Goal: Task Accomplishment & Management: Use online tool/utility

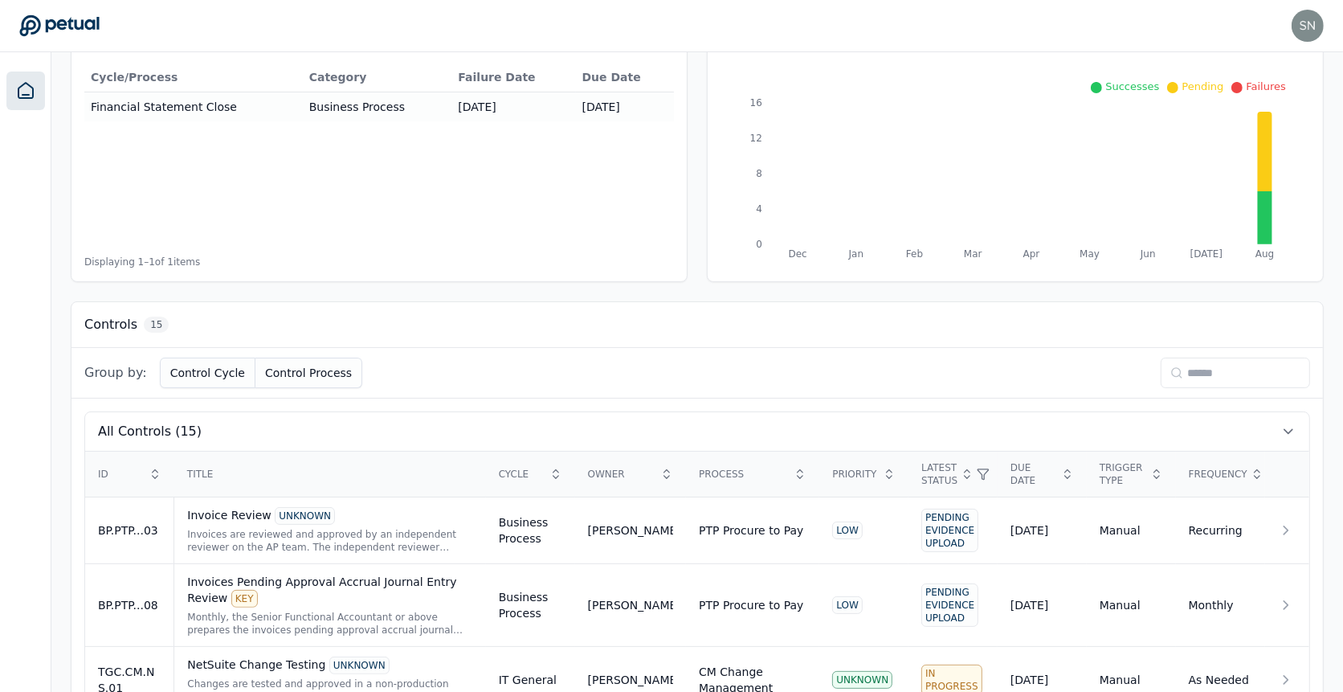
scroll to position [357, 0]
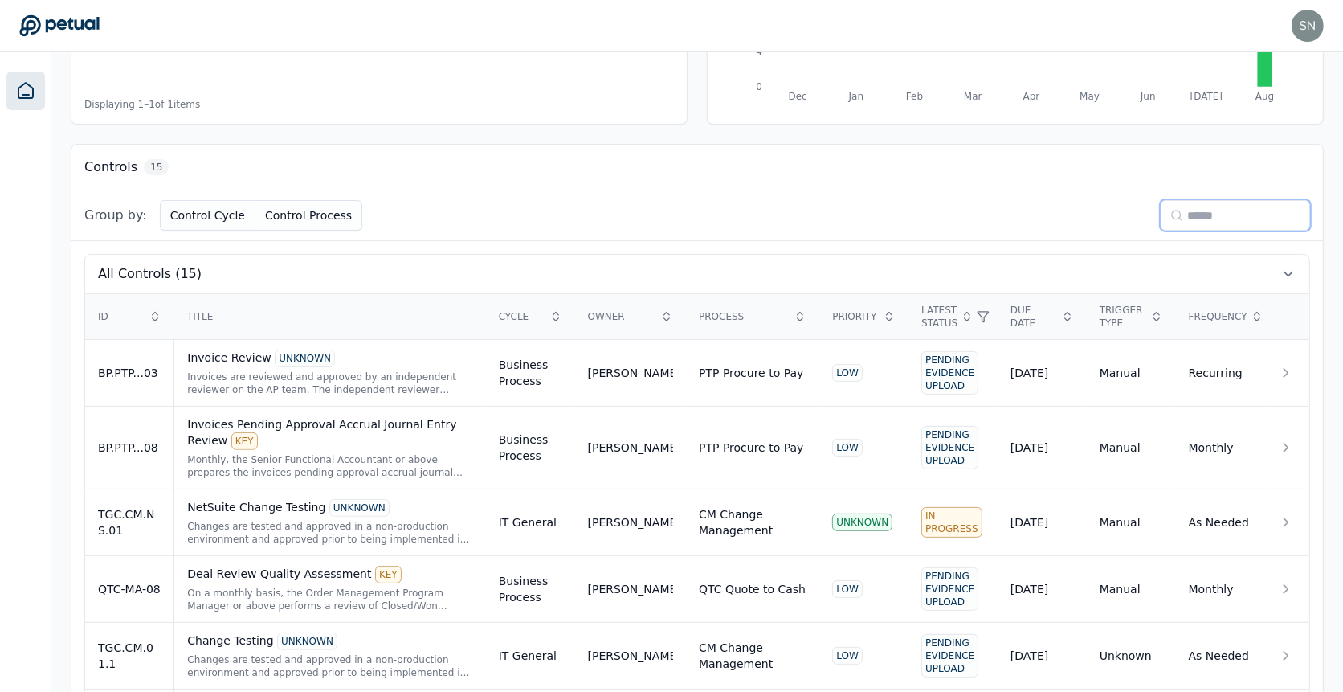
click at [1194, 205] on input at bounding box center [1235, 215] width 149 height 31
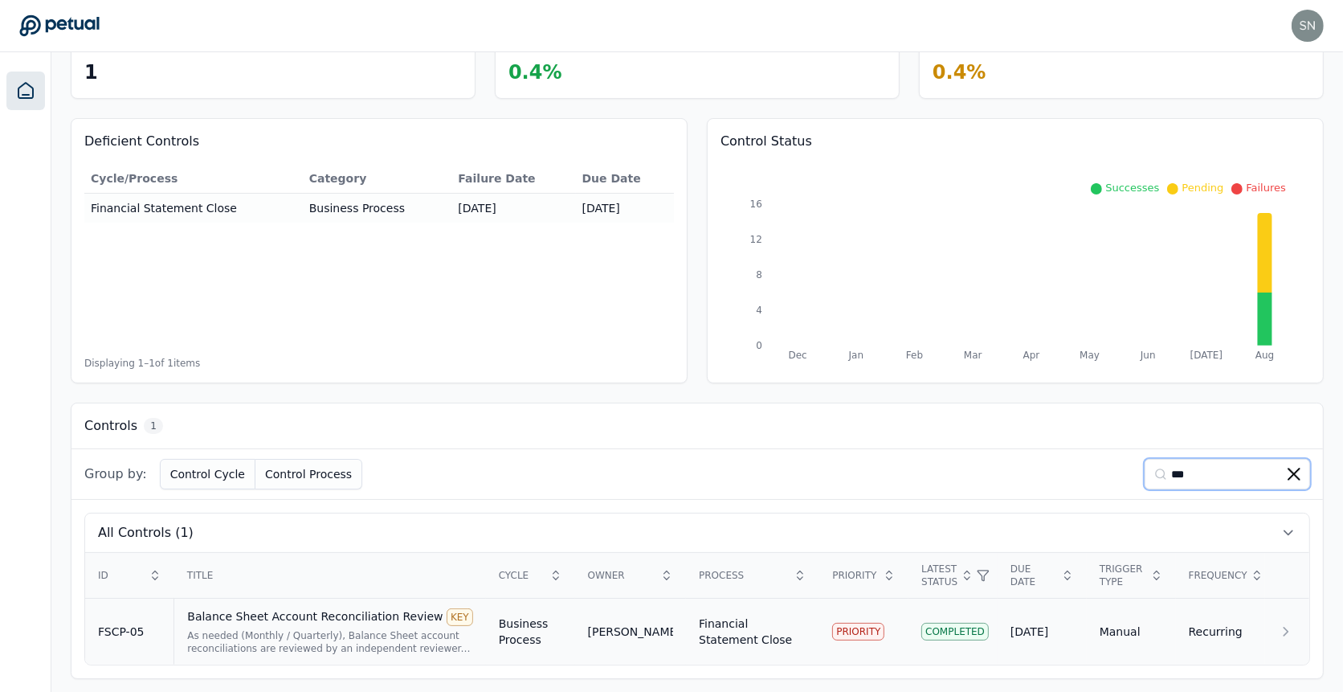
type input "***"
click at [296, 610] on div "Balance Sheet Account Reconciliation Review KEY" at bounding box center [329, 617] width 285 height 18
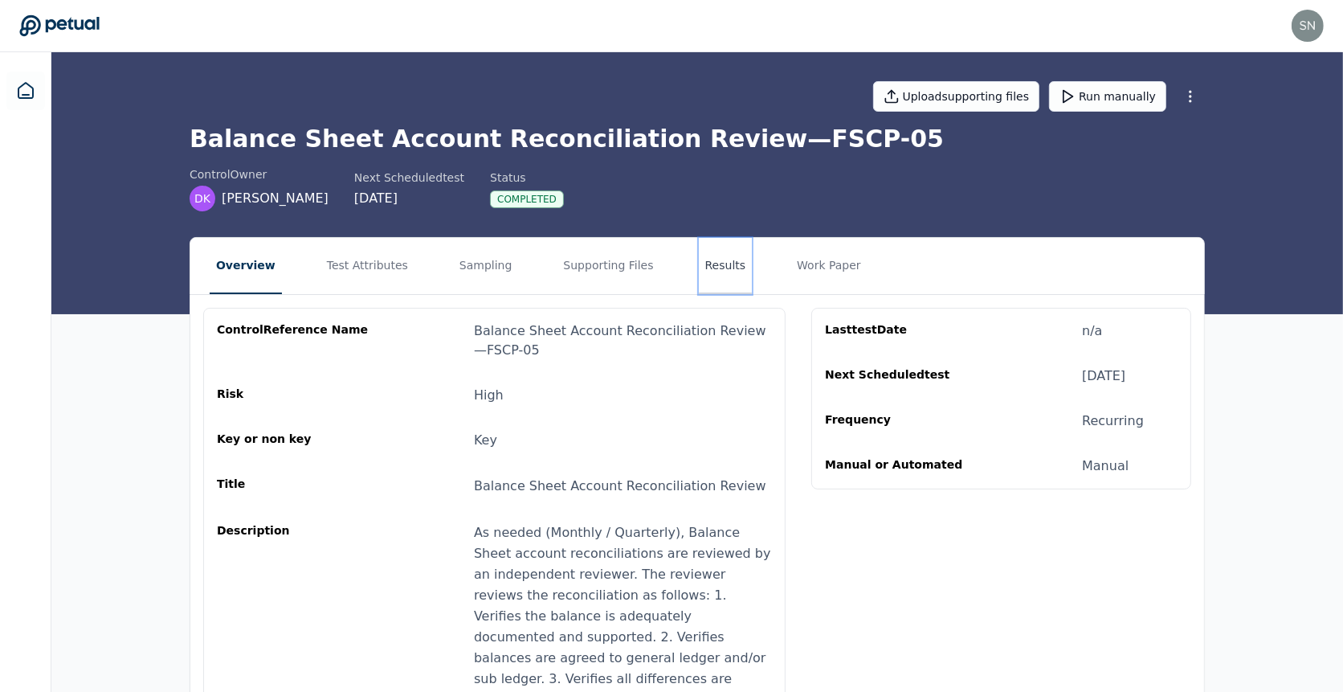
click at [719, 263] on button "Results" at bounding box center [726, 266] width 54 height 56
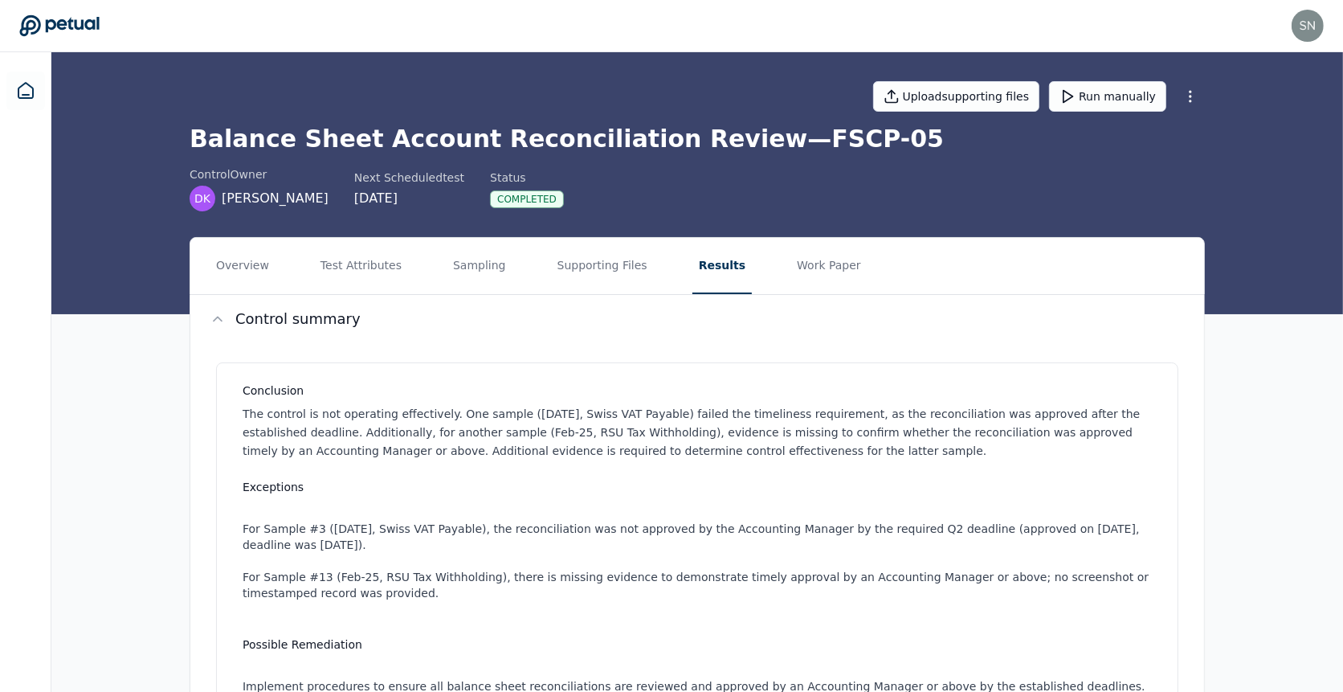
click at [236, 78] on div "Upload supporting files Run manually" at bounding box center [697, 96] width 1015 height 56
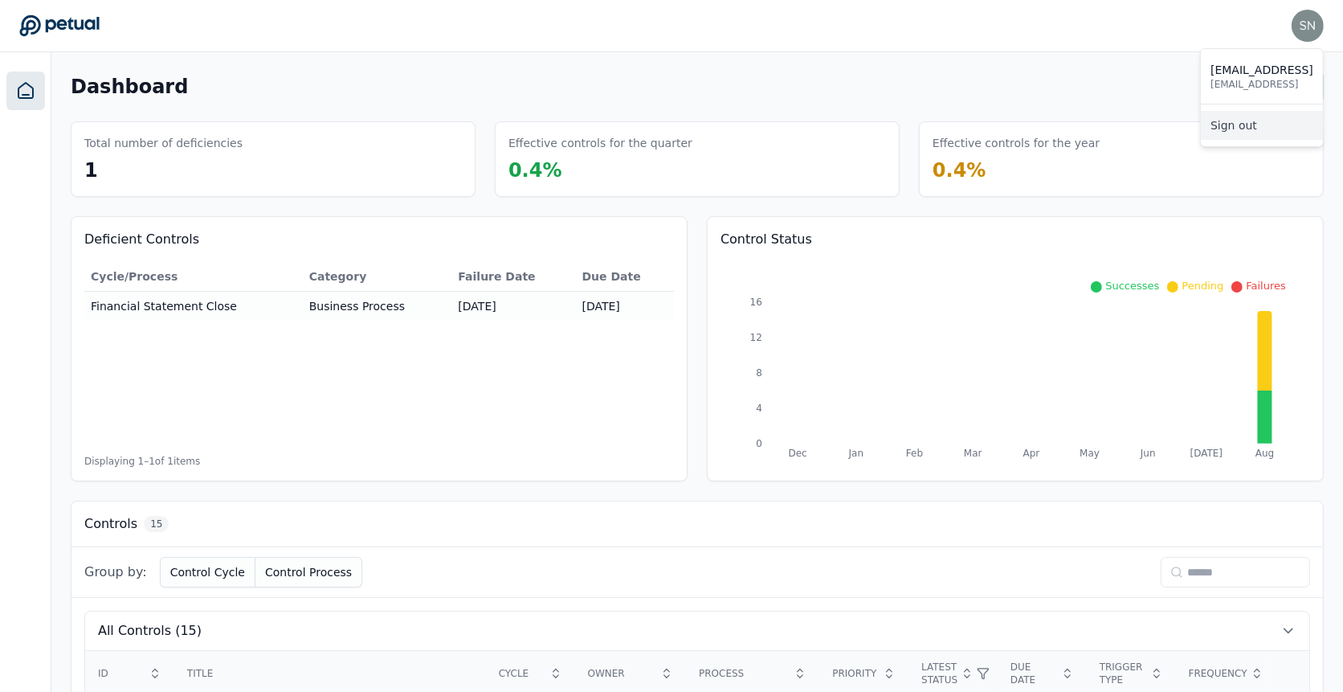
click at [1264, 133] on link "Sign out" at bounding box center [1262, 125] width 122 height 29
